Goal: Find contact information: Find contact information

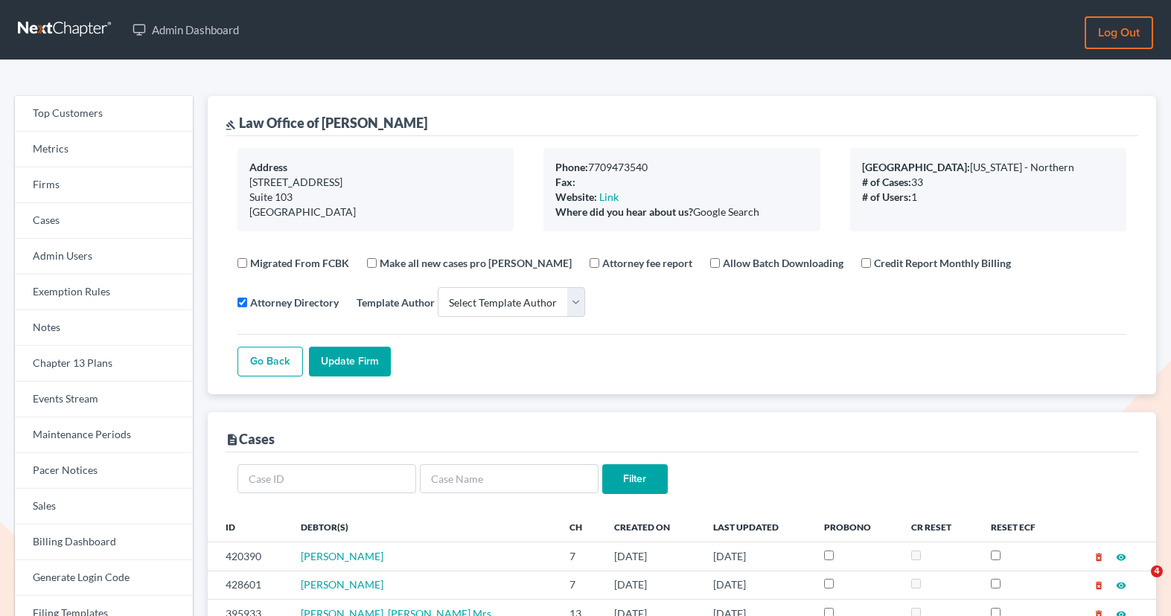
select select
click at [98, 190] on link "Firms" at bounding box center [104, 185] width 178 height 36
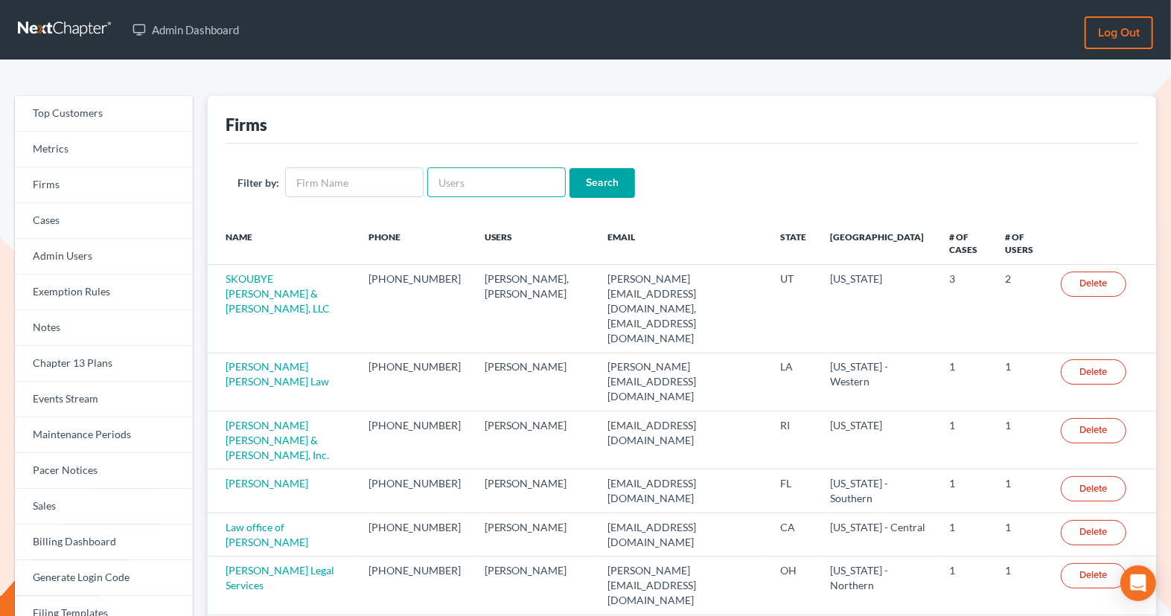
click at [450, 185] on input "text" at bounding box center [496, 182] width 138 height 30
paste input "Bradford"
type input "Bradford"
click at [584, 182] on input "Search" at bounding box center [601, 183] width 65 height 30
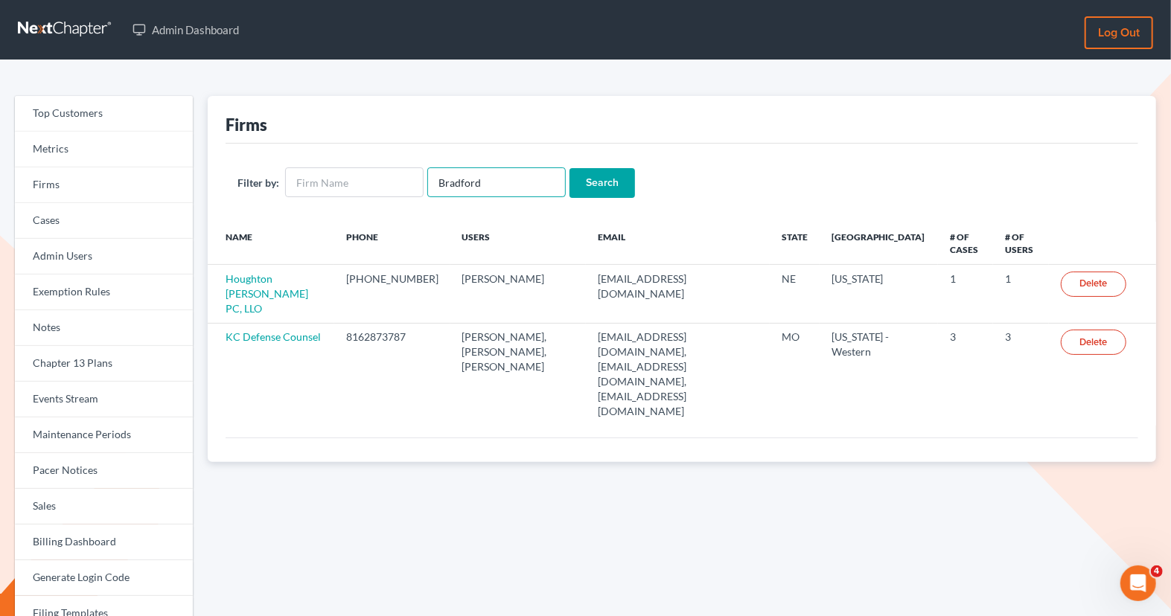
drag, startPoint x: 501, startPoint y: 182, endPoint x: 433, endPoint y: 182, distance: 67.7
click at [433, 182] on input "Bradford" at bounding box center [496, 182] width 138 height 30
type input "michaelsuffness"
click at [569, 168] on input "Search" at bounding box center [601, 183] width 65 height 30
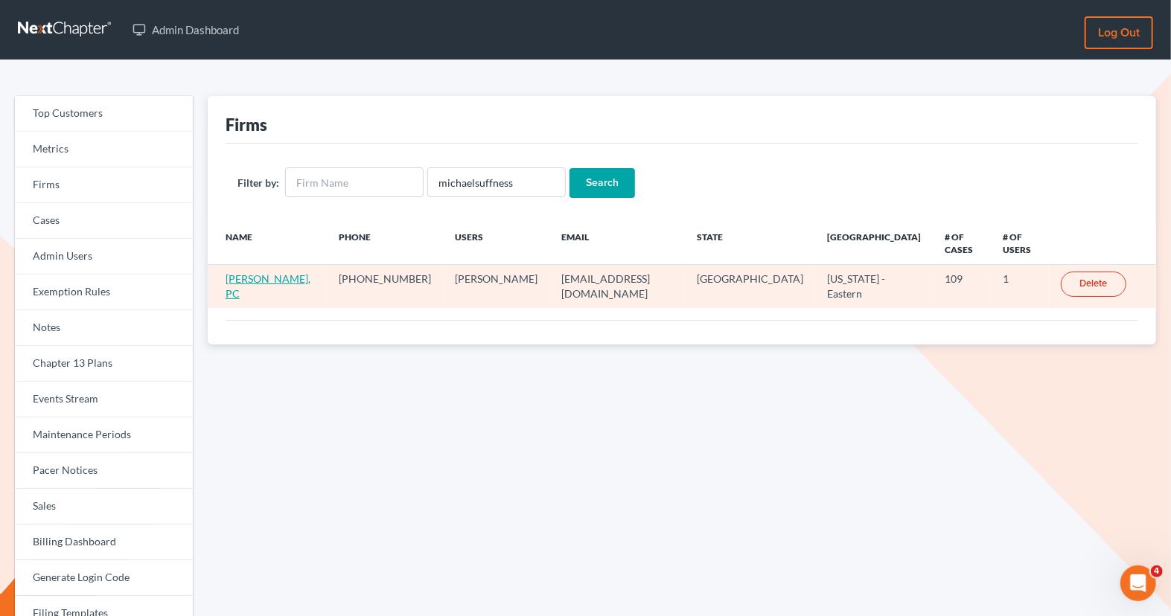
click at [286, 272] on link "Michael B. Suffness, PC" at bounding box center [268, 286] width 85 height 28
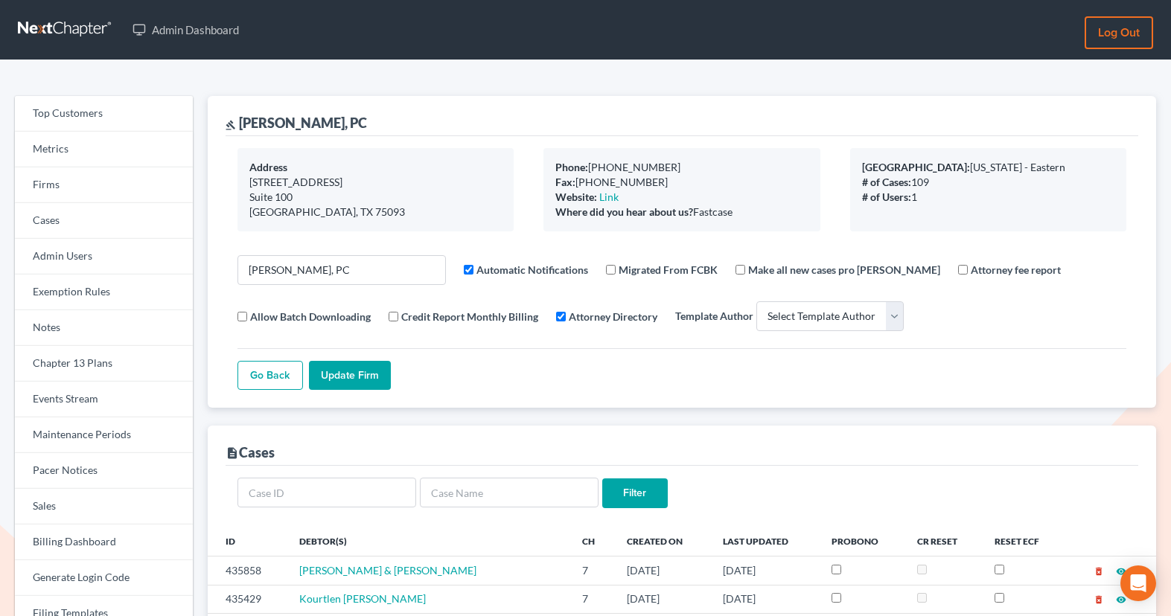
select select
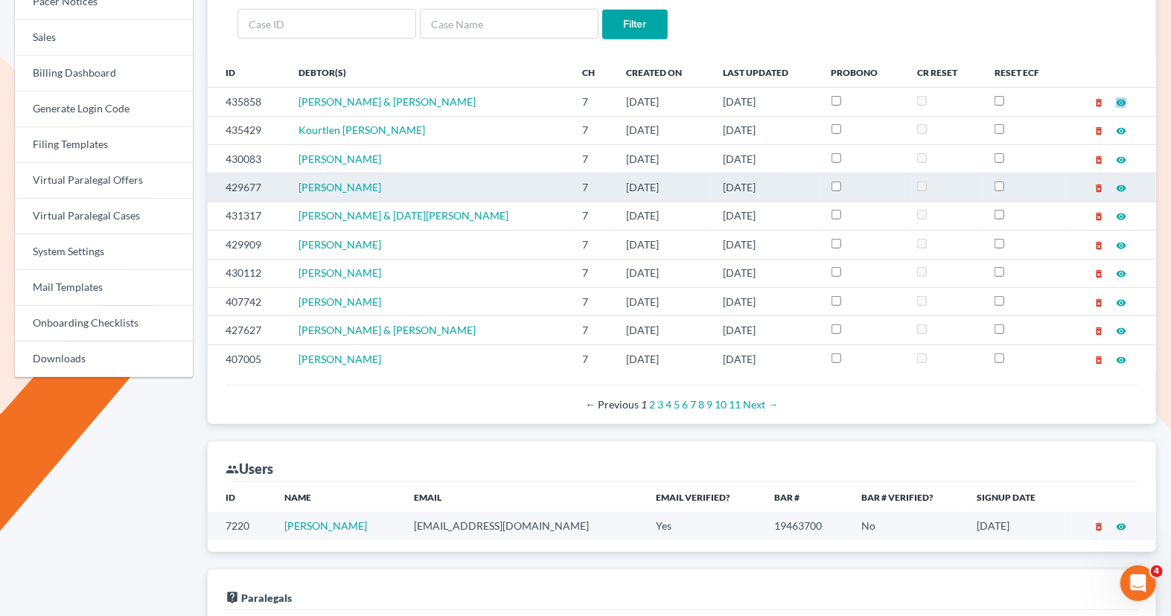
scroll to position [670, 0]
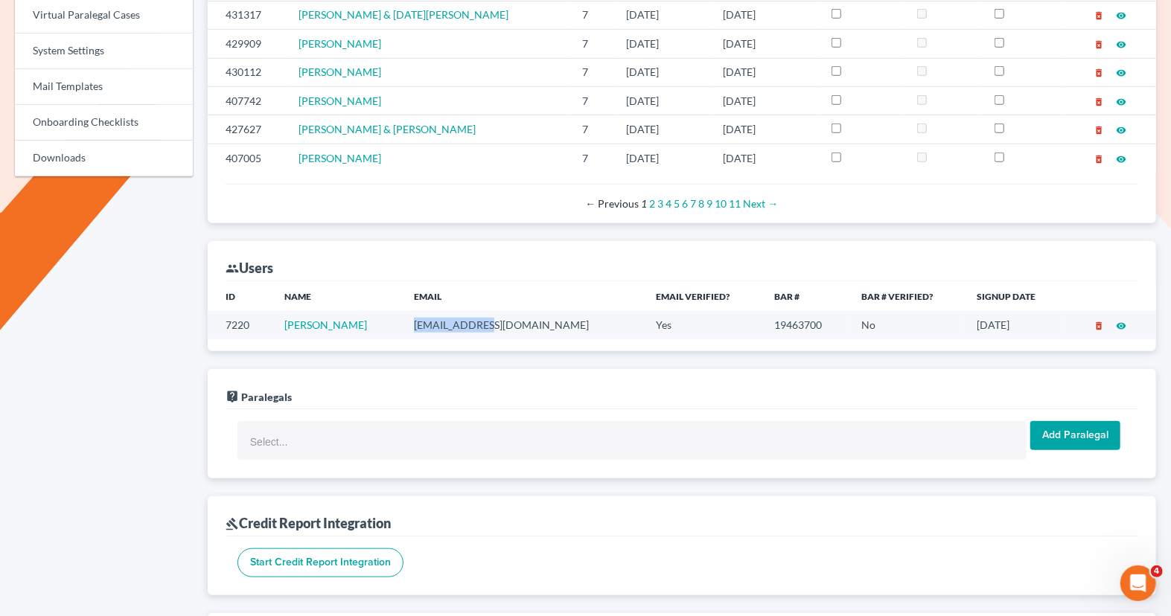
drag, startPoint x: 519, startPoint y: 318, endPoint x: 441, endPoint y: 317, distance: 78.9
click at [441, 317] on td "msuff@aol.com" at bounding box center [523, 325] width 242 height 28
copy td "msuff@aol.com"
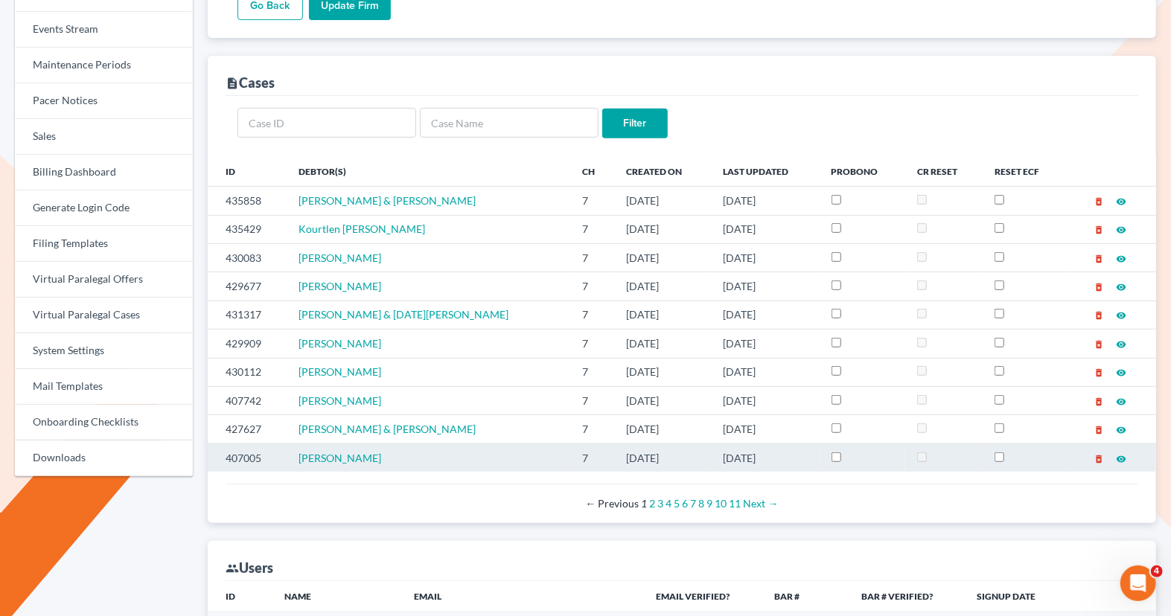
scroll to position [0, 0]
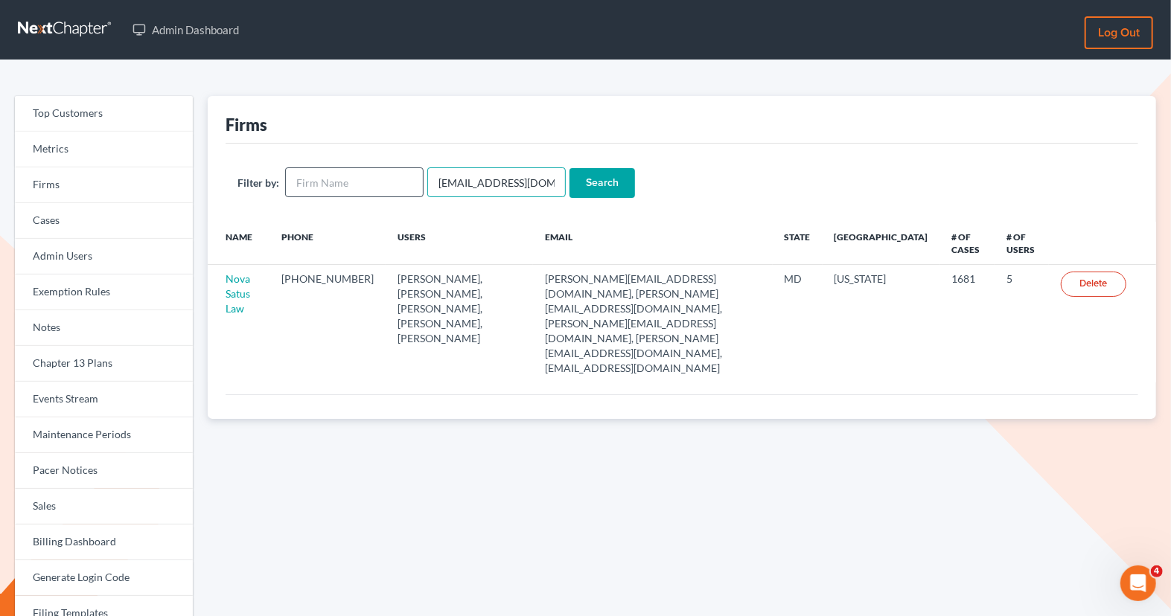
drag, startPoint x: 538, startPoint y: 183, endPoint x: 397, endPoint y: 178, distance: 141.5
click at [397, 178] on form "Filter by: emabuena@gmail.com Search" at bounding box center [681, 182] width 889 height 31
paste input "jmsalelaw"
type input "jmsalelaw@gmail.com"
click at [587, 182] on input "Search" at bounding box center [601, 183] width 65 height 30
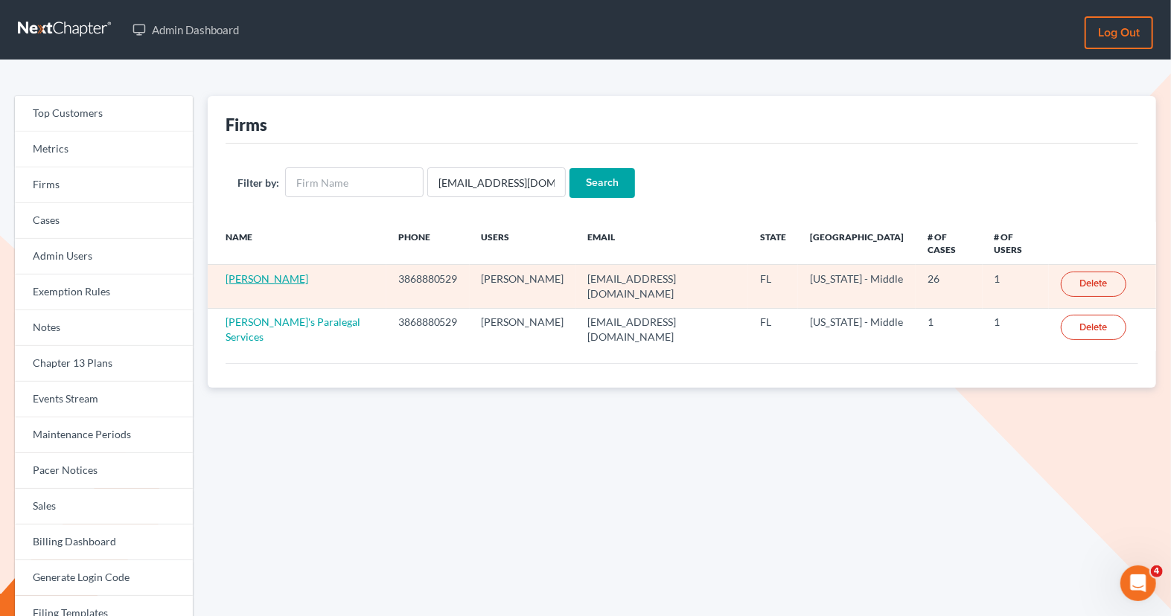
click at [305, 272] on link "Jacqueline M Sale Esq" at bounding box center [267, 278] width 83 height 13
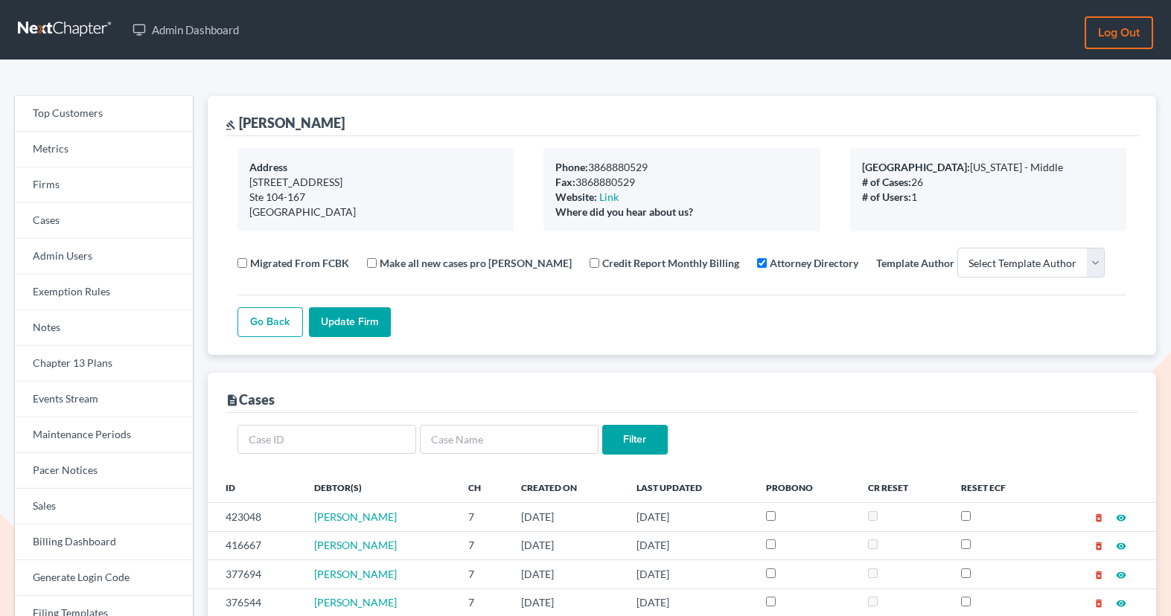
select select
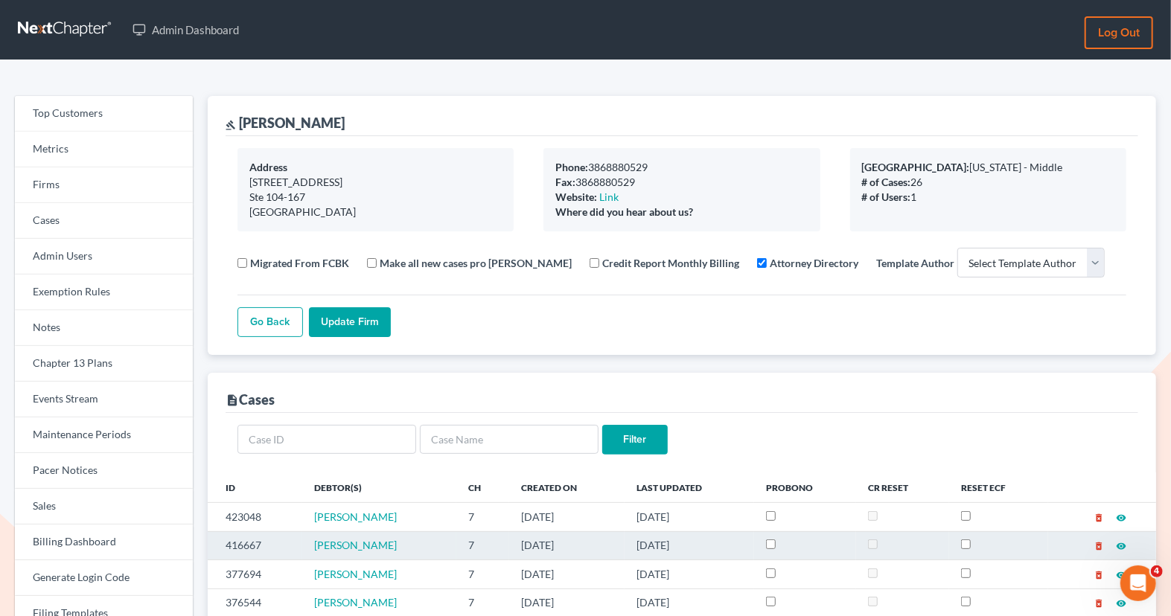
scroll to position [1, 0]
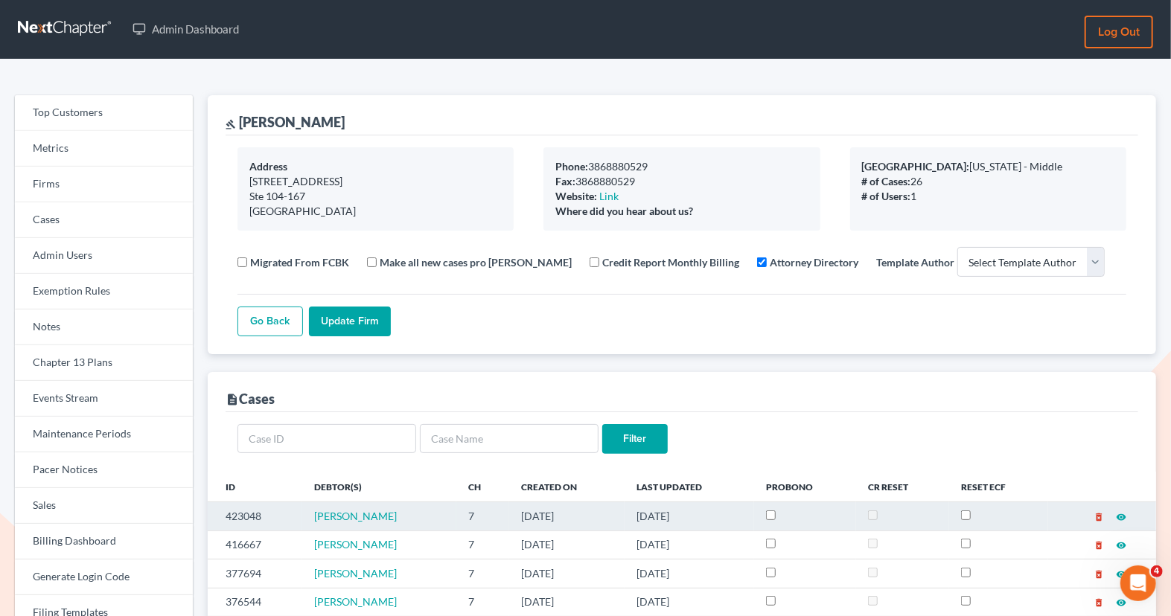
drag, startPoint x: 405, startPoint y: 516, endPoint x: 296, endPoint y: 516, distance: 108.7
click at [296, 516] on tr "423048 [PERSON_NAME] 7 [DATE] [DATE] delete_forever visibility" at bounding box center [682, 516] width 948 height 28
copy tr "[PERSON_NAME]"
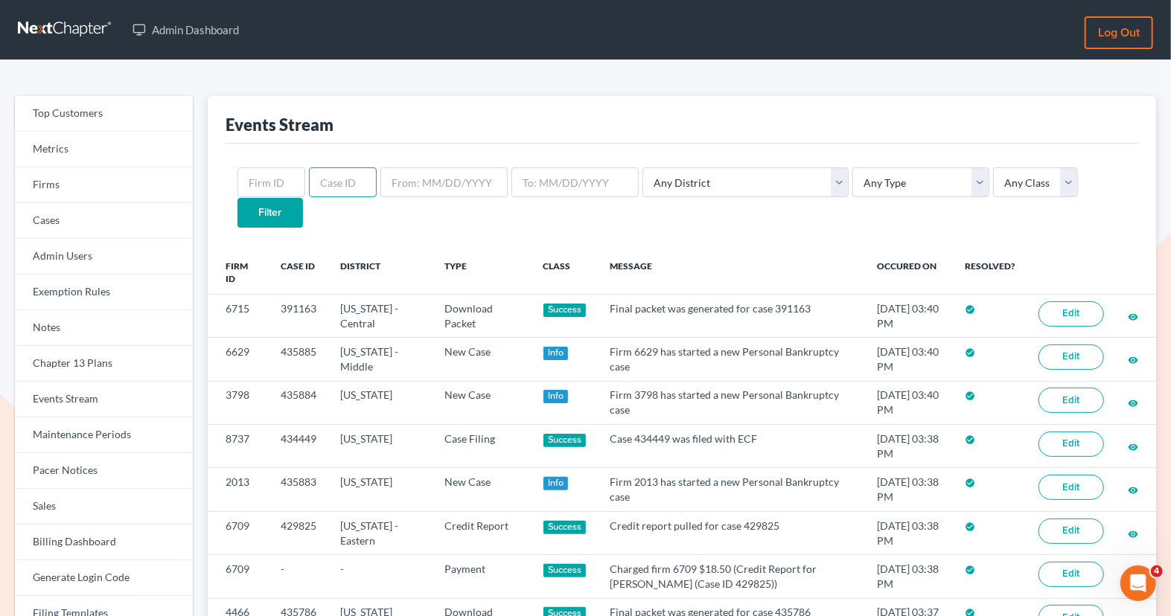
click at [336, 188] on input "text" at bounding box center [343, 182] width 68 height 30
click at [275, 176] on input "text" at bounding box center [271, 182] width 68 height 30
paste input "866"
type input "866"
click at [303, 198] on input "Filter" at bounding box center [269, 213] width 65 height 30
